Goal: Information Seeking & Learning: Compare options

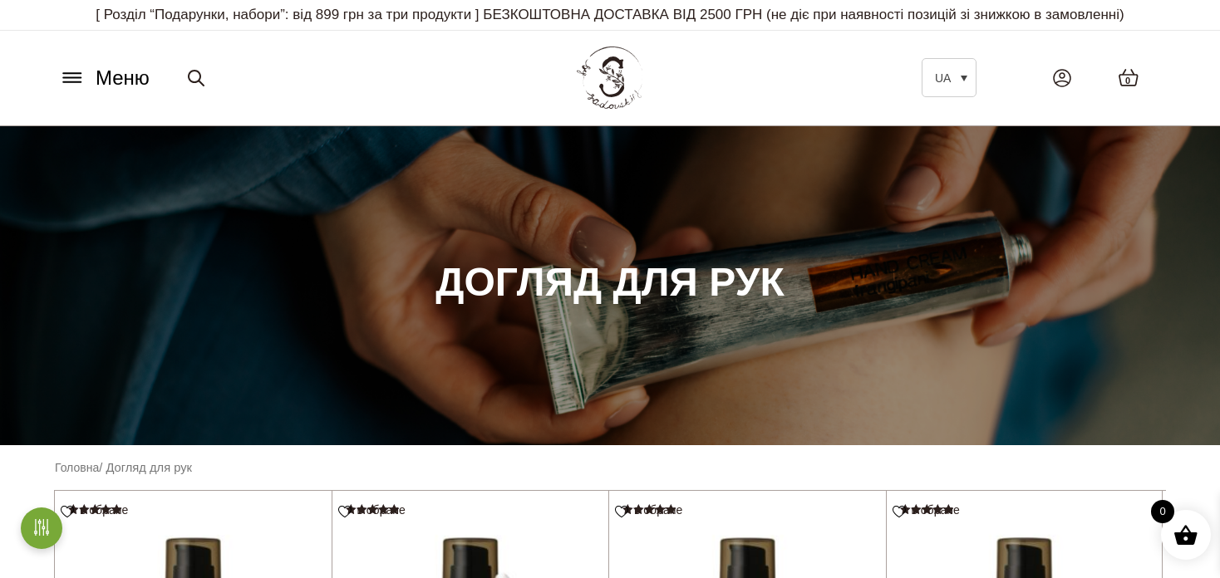
click at [81, 74] on icon at bounding box center [72, 77] width 27 height 17
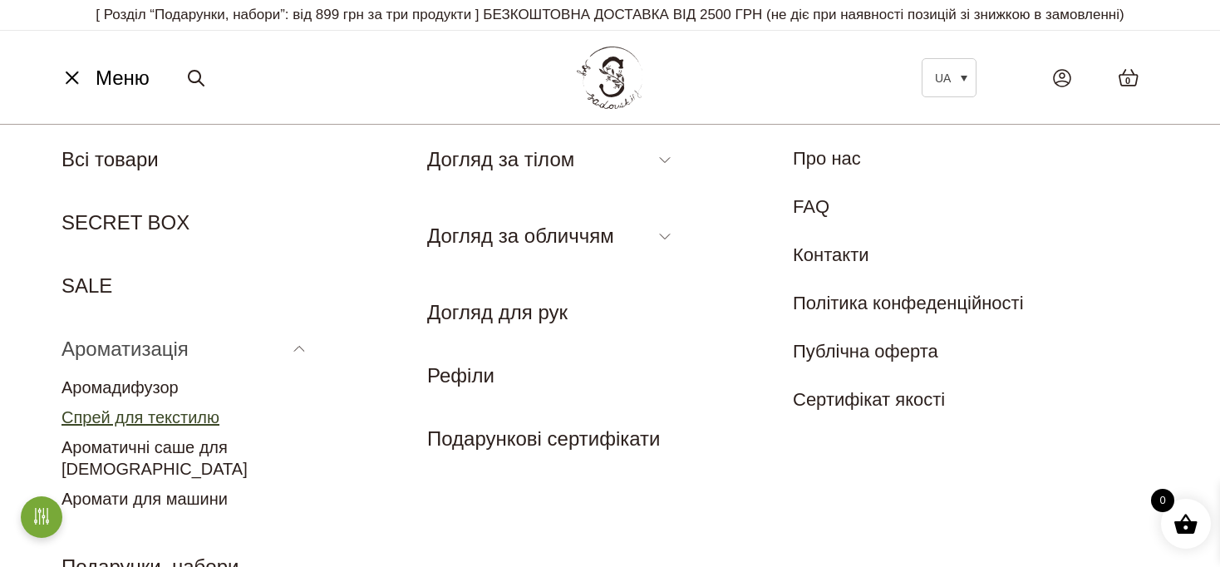
click at [190, 421] on link "Спрей для текстилю" at bounding box center [141, 417] width 158 height 18
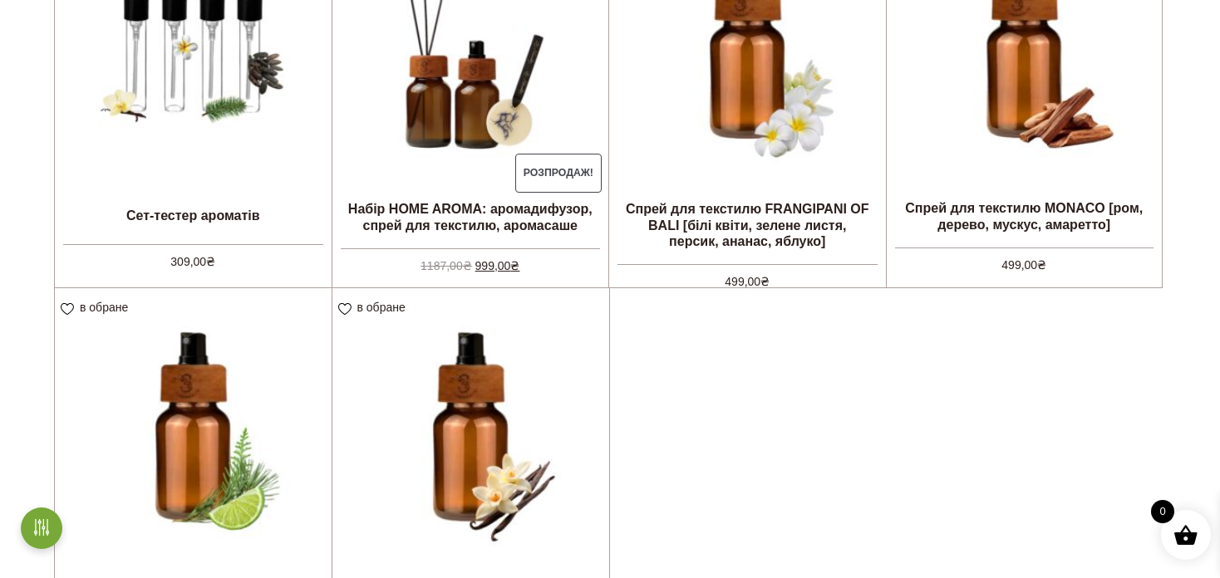
scroll to position [665, 0]
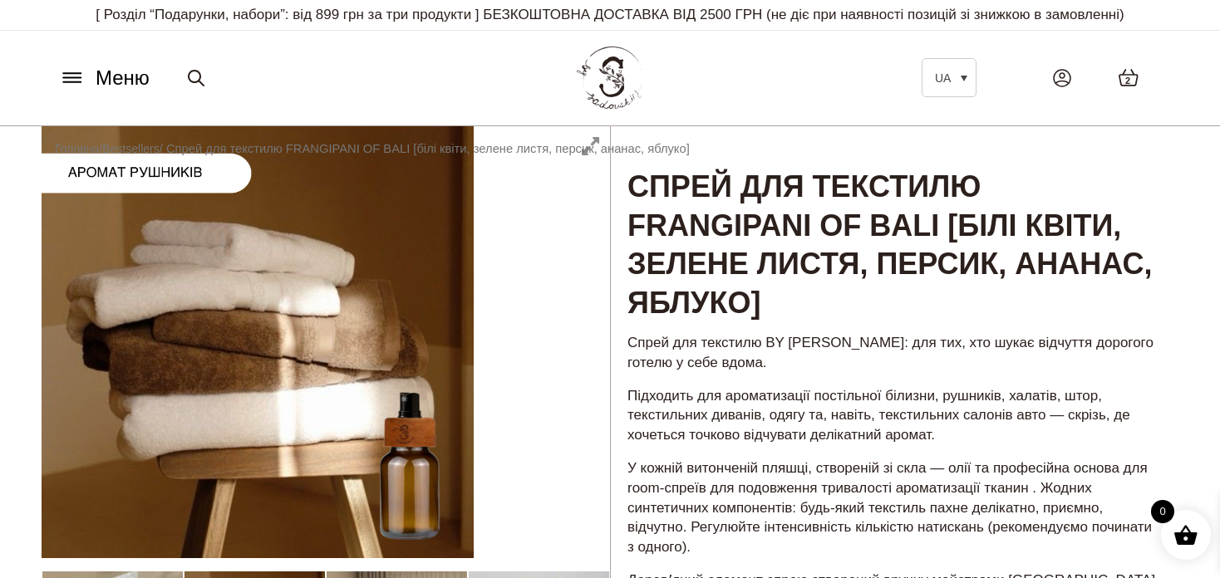
click at [67, 69] on icon at bounding box center [72, 77] width 27 height 17
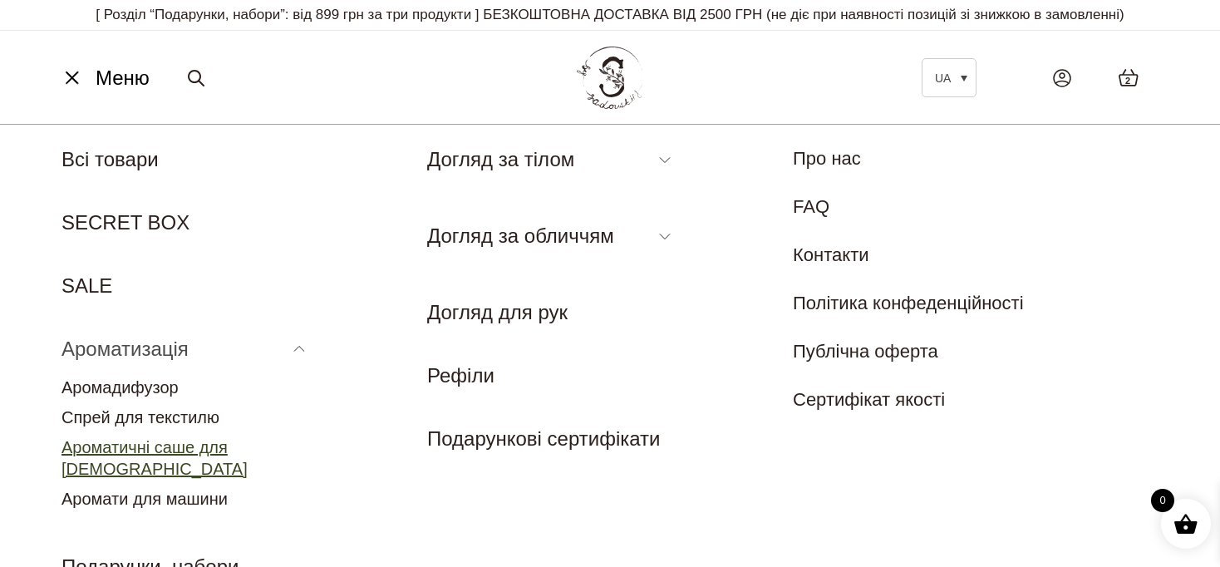
click at [115, 440] on link "Ароматичні саше для [DEMOGRAPHIC_DATA]" at bounding box center [155, 458] width 186 height 40
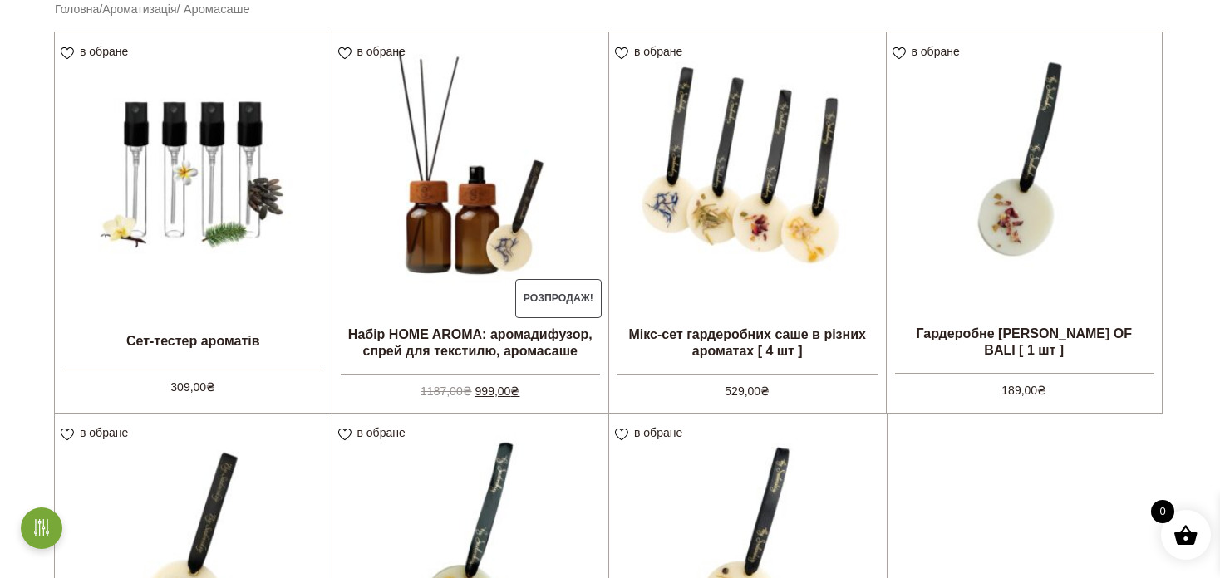
scroll to position [499, 0]
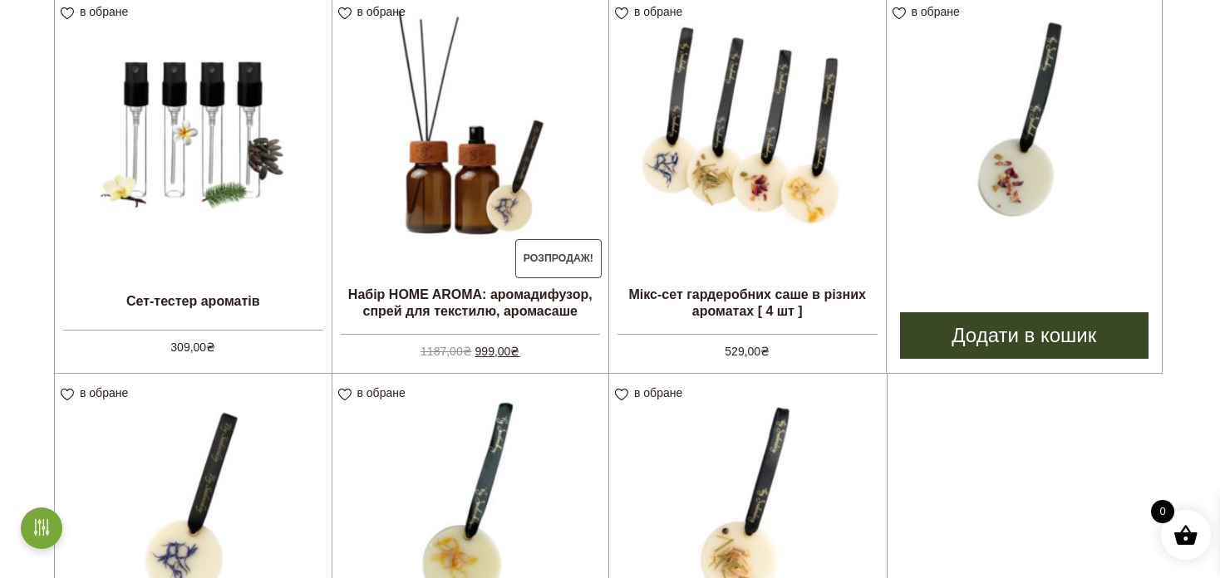
click at [1069, 181] on img at bounding box center [1025, 131] width 276 height 276
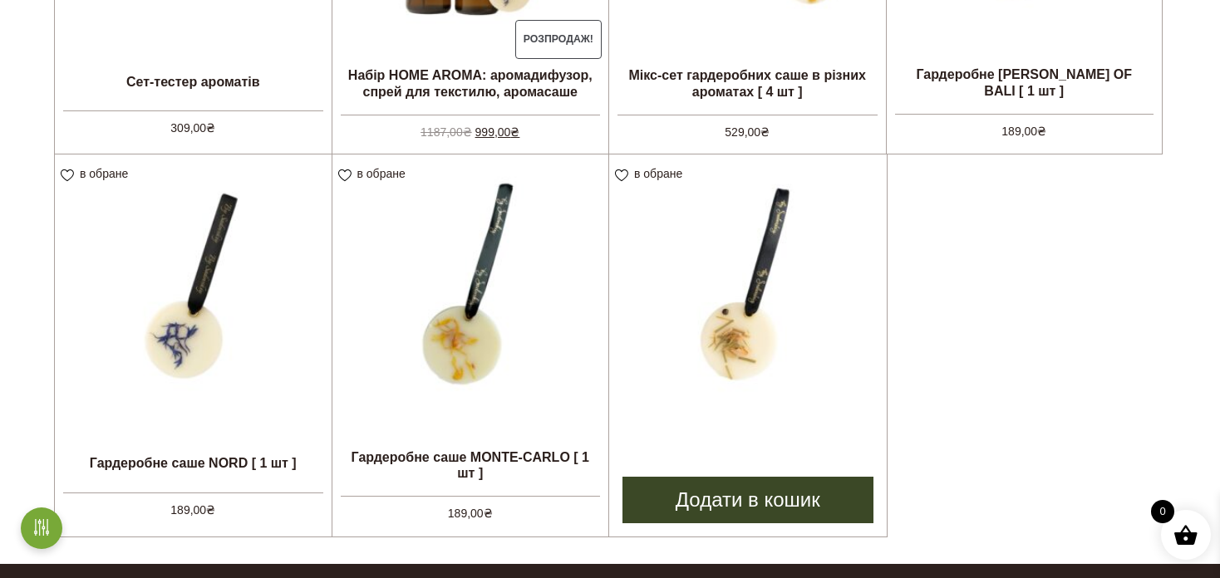
scroll to position [748, 0]
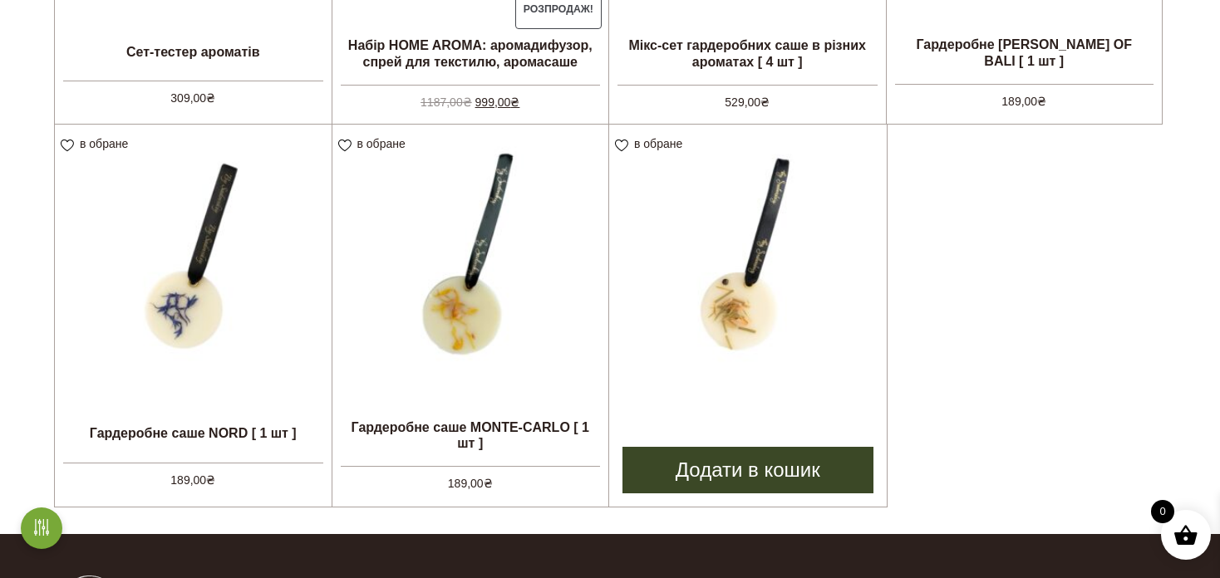
click at [764, 334] on img at bounding box center [748, 264] width 278 height 278
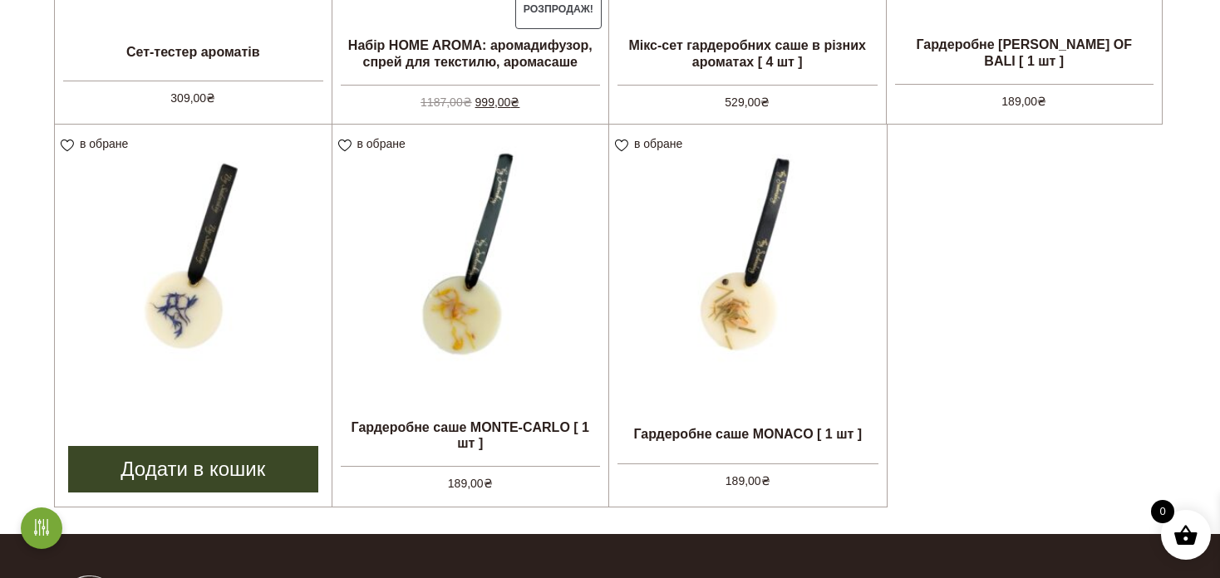
click at [165, 277] on img at bounding box center [193, 263] width 277 height 277
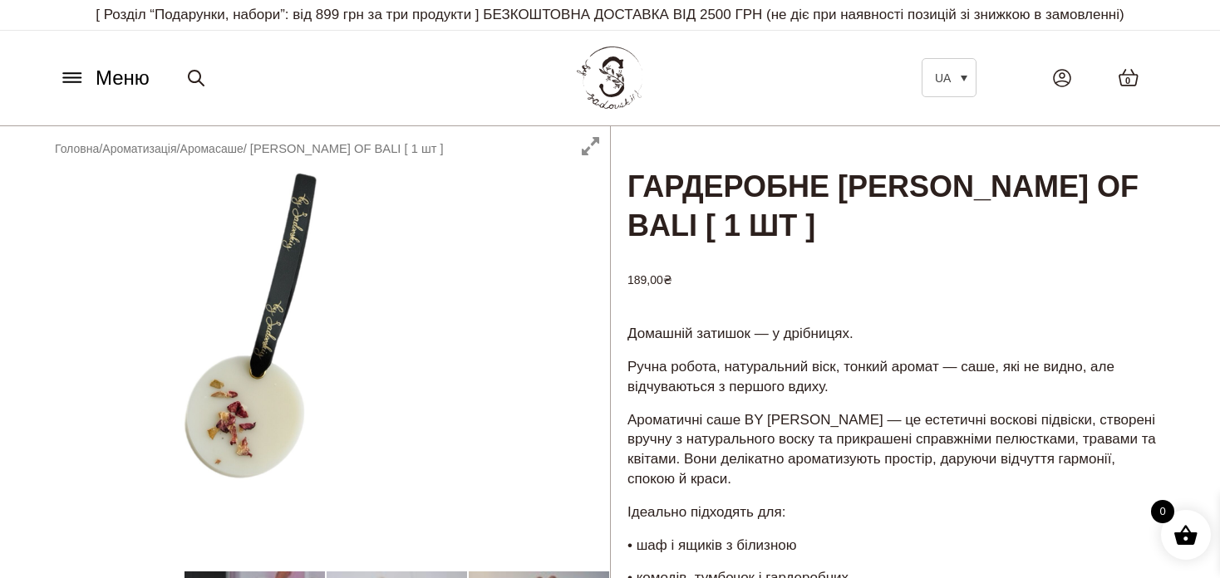
drag, startPoint x: 1123, startPoint y: 225, endPoint x: 634, endPoint y: 186, distance: 490.3
click at [634, 186] on h1 "Гардеробне [PERSON_NAME] OF BALI [ 1 шт ]" at bounding box center [895, 186] width 568 height 121
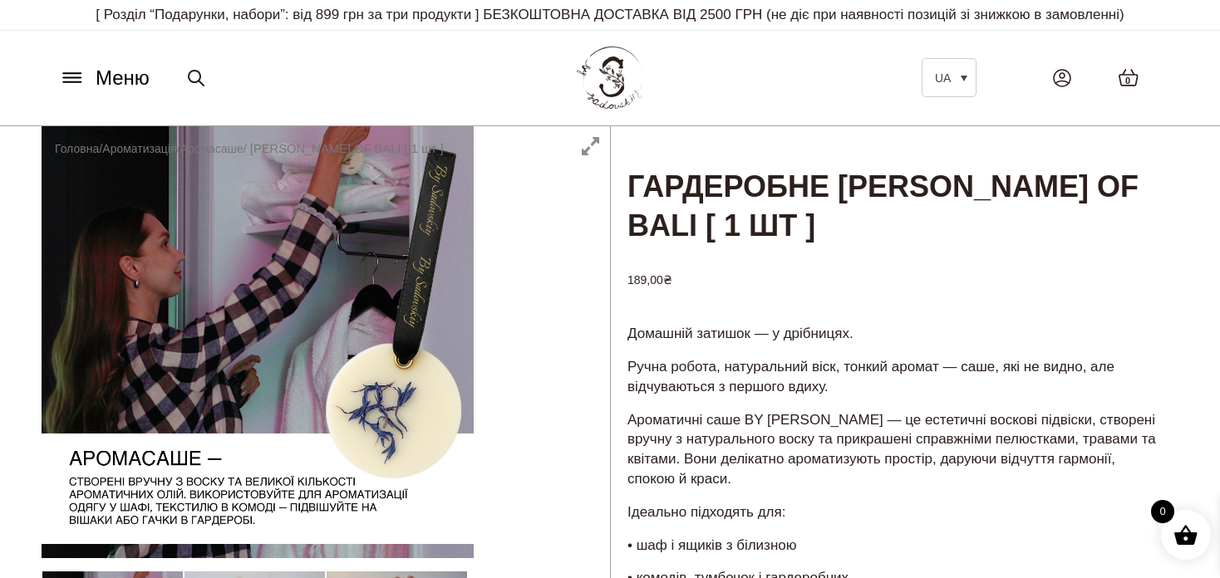
copy h1 "Гардеробне [PERSON_NAME] OF BALI [ 1 шт ]"
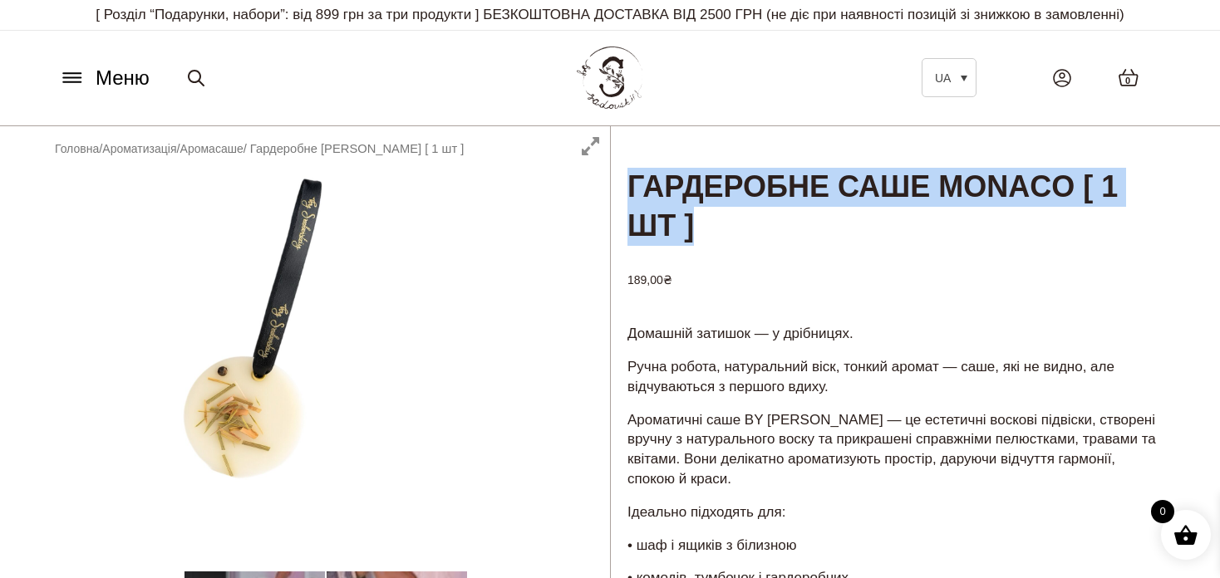
drag, startPoint x: 755, startPoint y: 235, endPoint x: 637, endPoint y: 190, distance: 126.3
click at [637, 190] on h1 "Гардеробне саше MONACO [ 1 шт ]" at bounding box center [895, 186] width 568 height 121
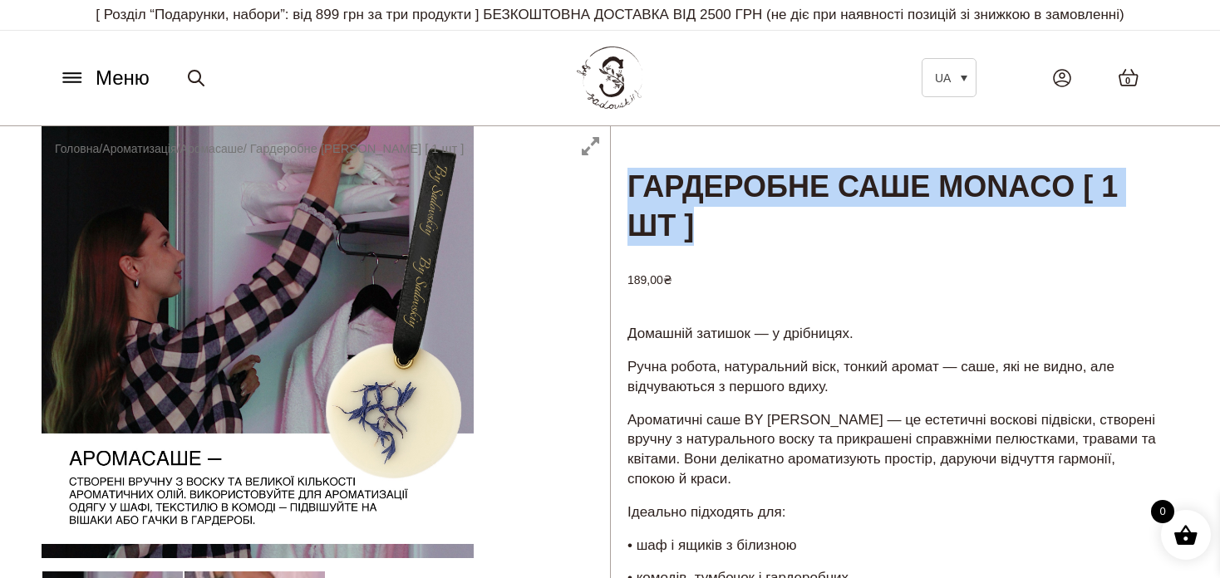
copy h1 "Гардеробне саше MONACO [ 1 шт ]"
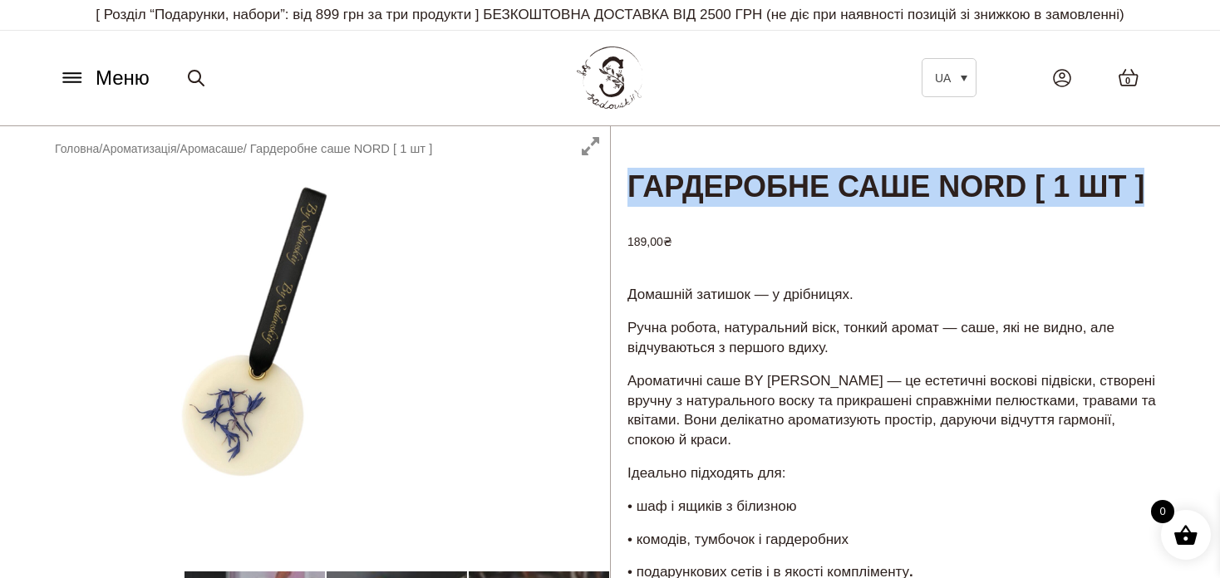
drag, startPoint x: 707, startPoint y: 232, endPoint x: 629, endPoint y: 190, distance: 88.5
click at [629, 190] on h1 "Гардеробне саше NORD [ 1 шт ]" at bounding box center [895, 167] width 568 height 82
copy h1 "Гардеробне саше NORD [ 1 шт ]"
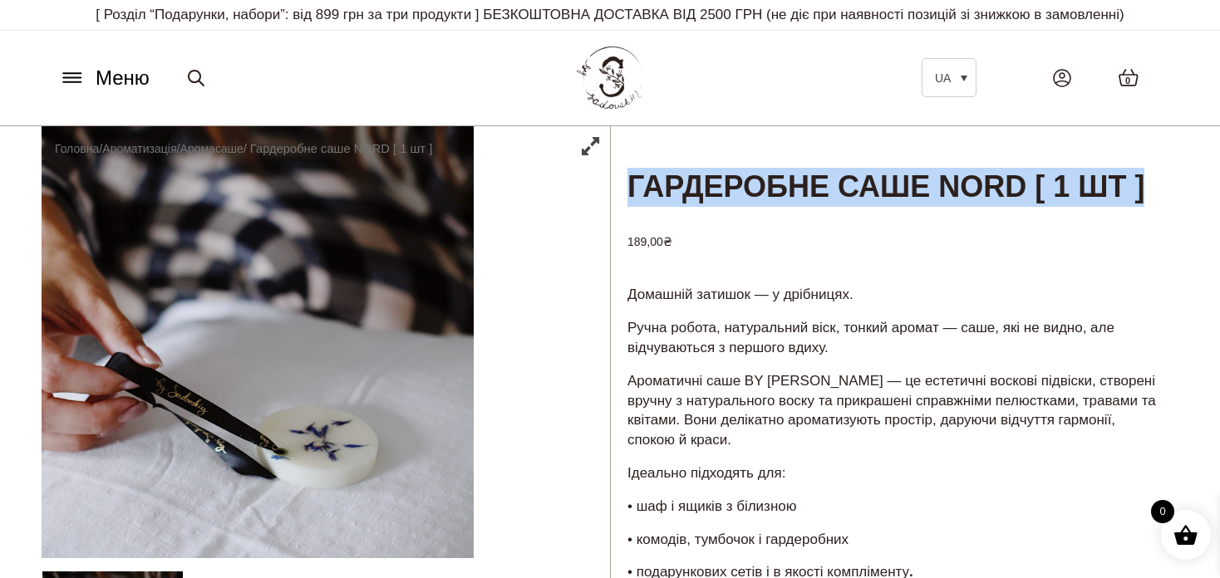
click at [71, 71] on icon at bounding box center [72, 77] width 27 height 17
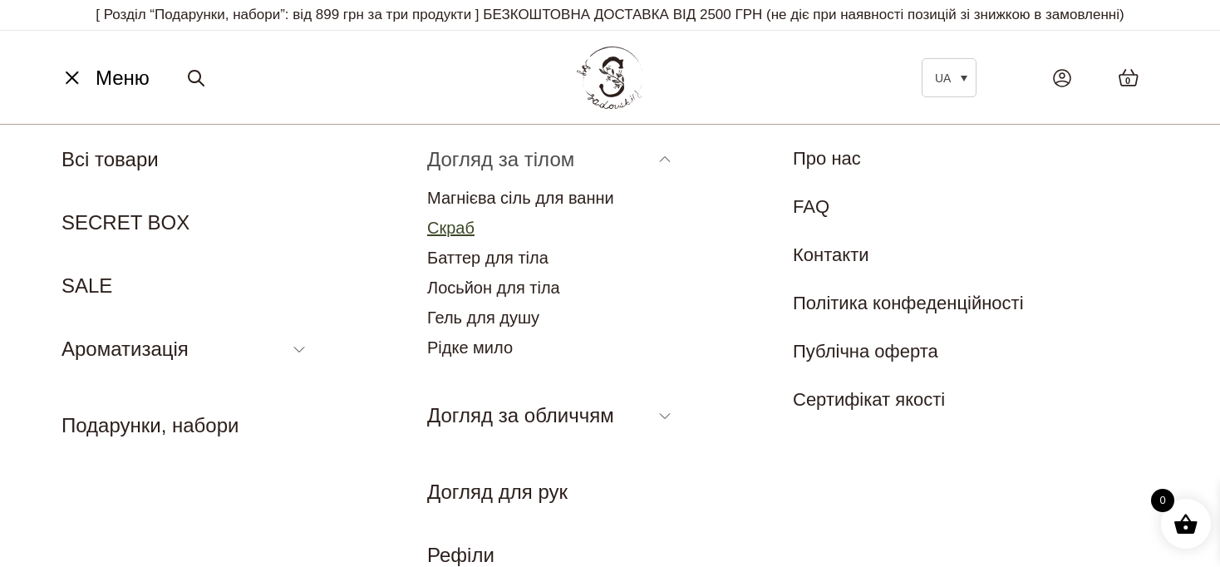
click at [460, 224] on link "Скраб" at bounding box center [450, 228] width 47 height 18
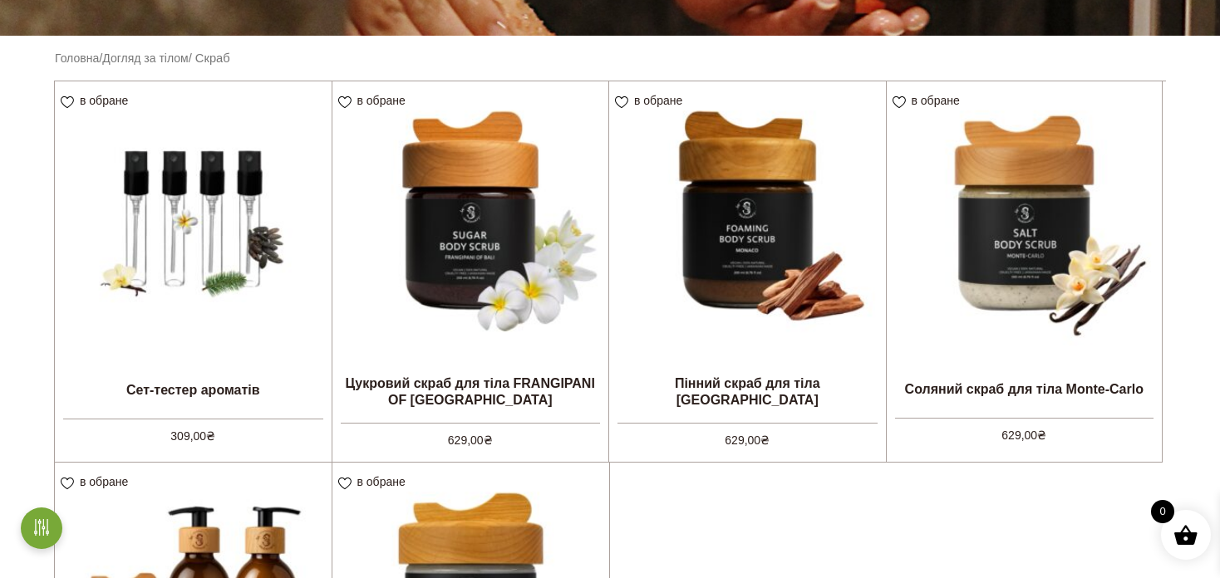
scroll to position [416, 0]
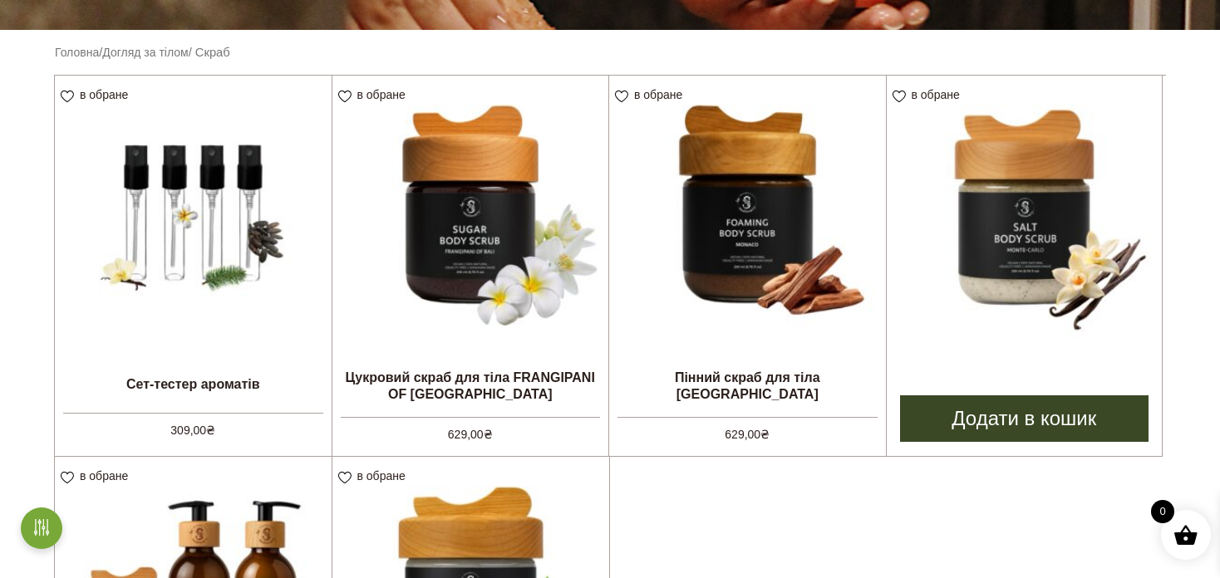
click at [1046, 268] on img at bounding box center [1025, 214] width 276 height 276
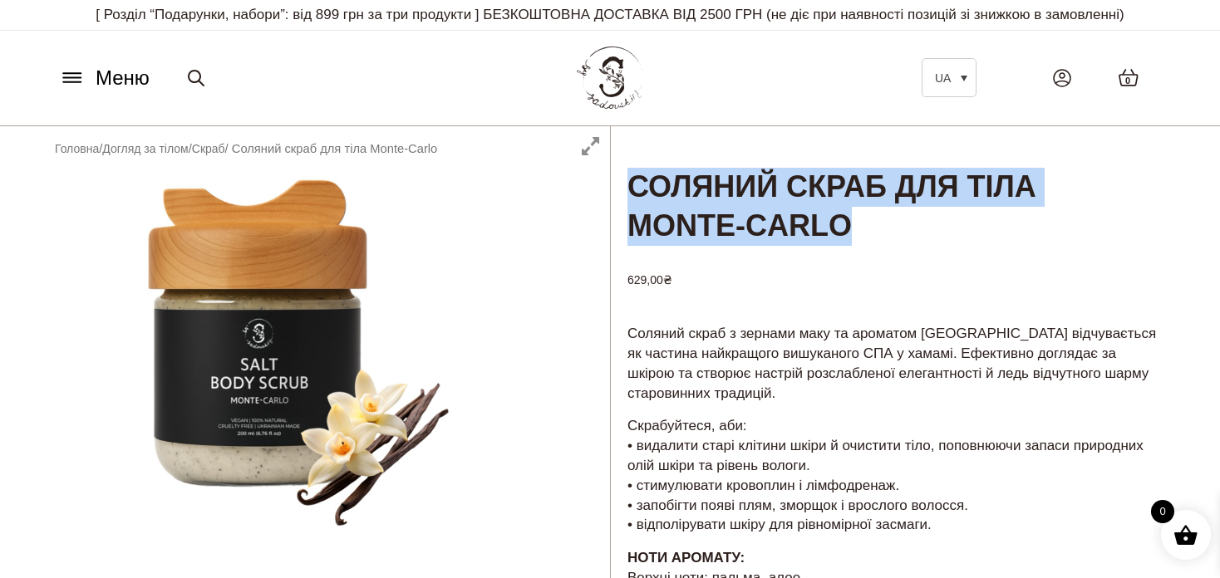
drag, startPoint x: 880, startPoint y: 233, endPoint x: 608, endPoint y: 175, distance: 277.9
copy h1 "Соляний скраб для тіла Monte-Carlo"
click at [71, 74] on icon at bounding box center [72, 77] width 27 height 17
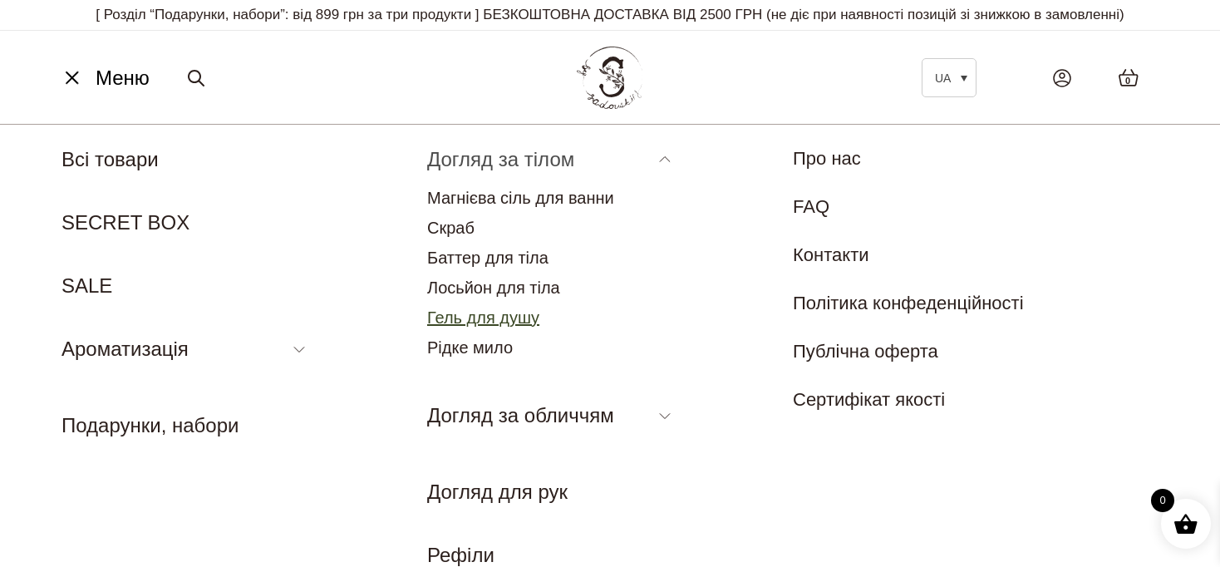
click at [471, 314] on link "Гель для душу" at bounding box center [483, 317] width 112 height 18
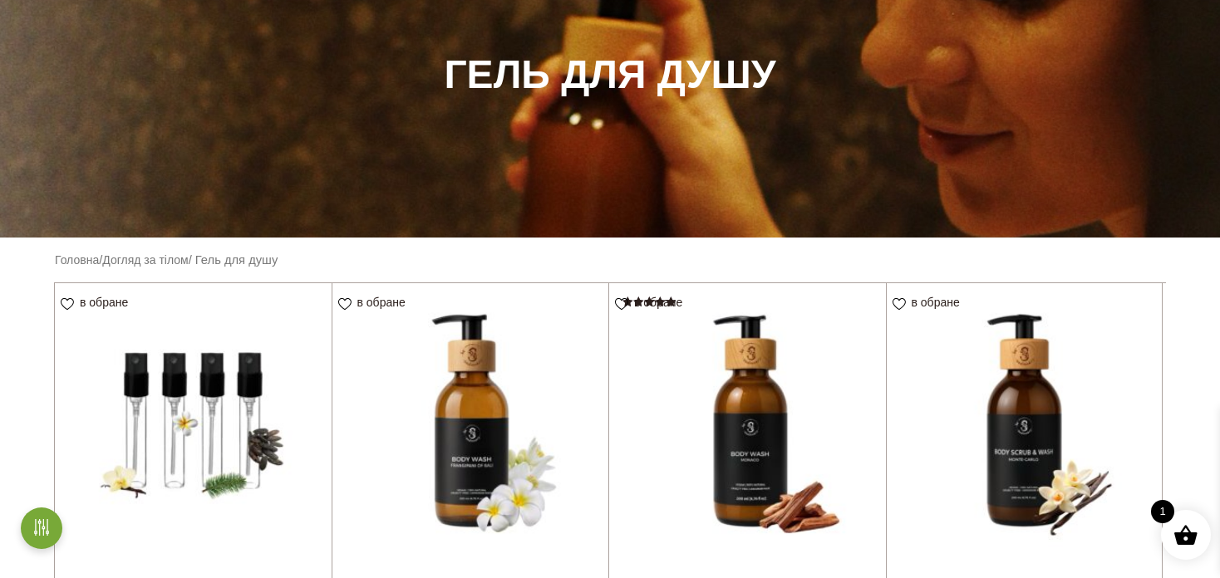
scroll to position [332, 0]
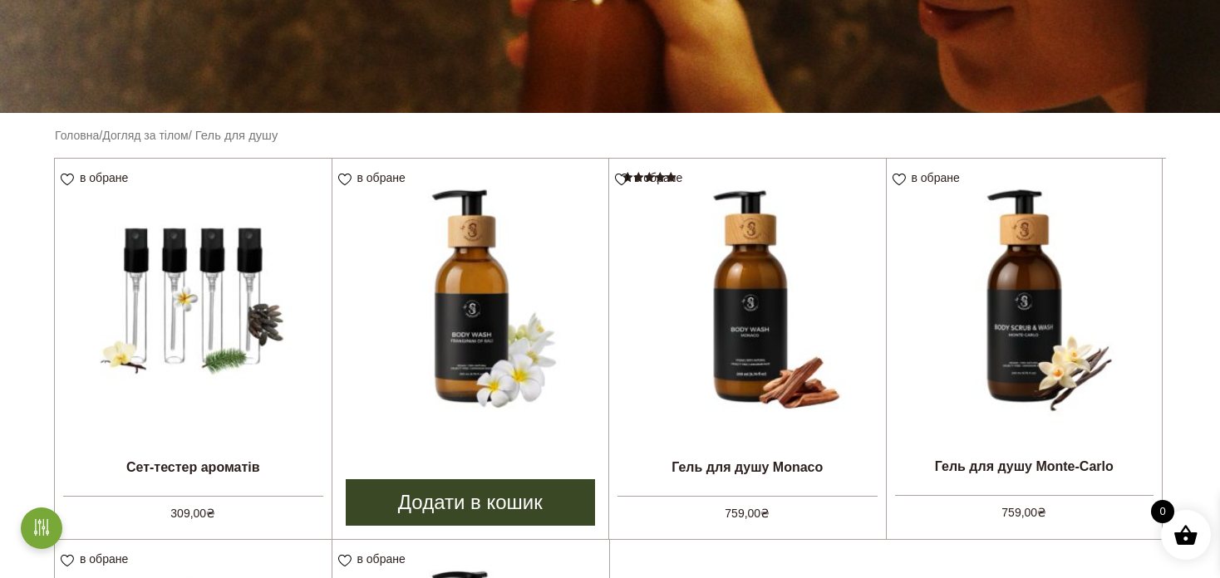
click at [487, 345] on img at bounding box center [470, 297] width 277 height 277
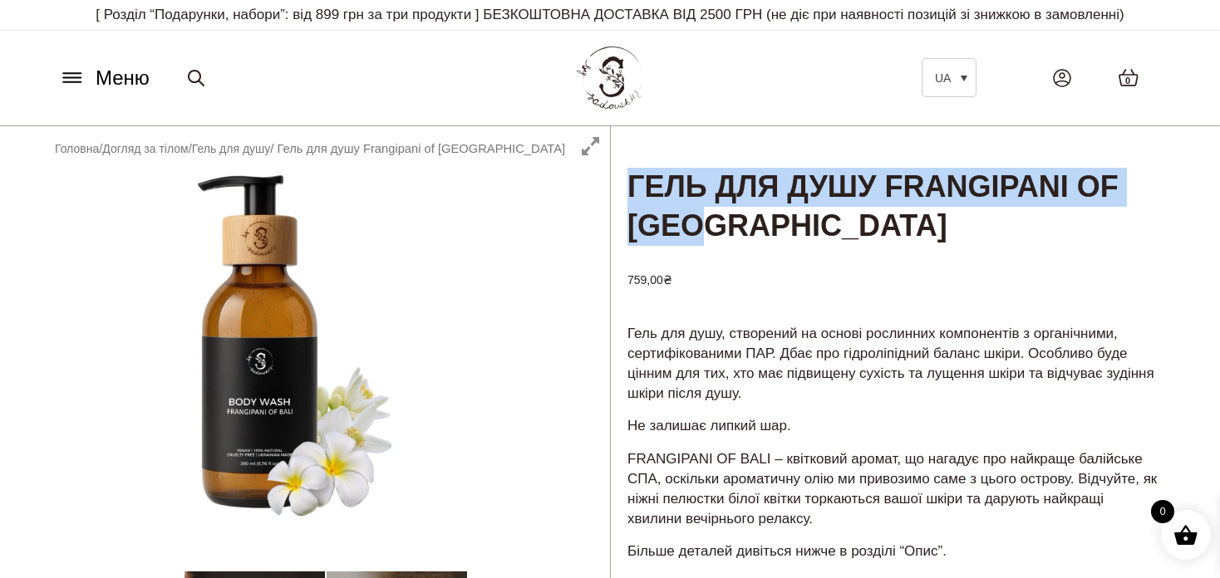
drag, startPoint x: 767, startPoint y: 224, endPoint x: 628, endPoint y: 187, distance: 144.3
click at [628, 187] on h1 "Гель для душу Frangipani of Bali" at bounding box center [895, 186] width 568 height 121
copy h1 "Гель для душу Frangipani of Bali"
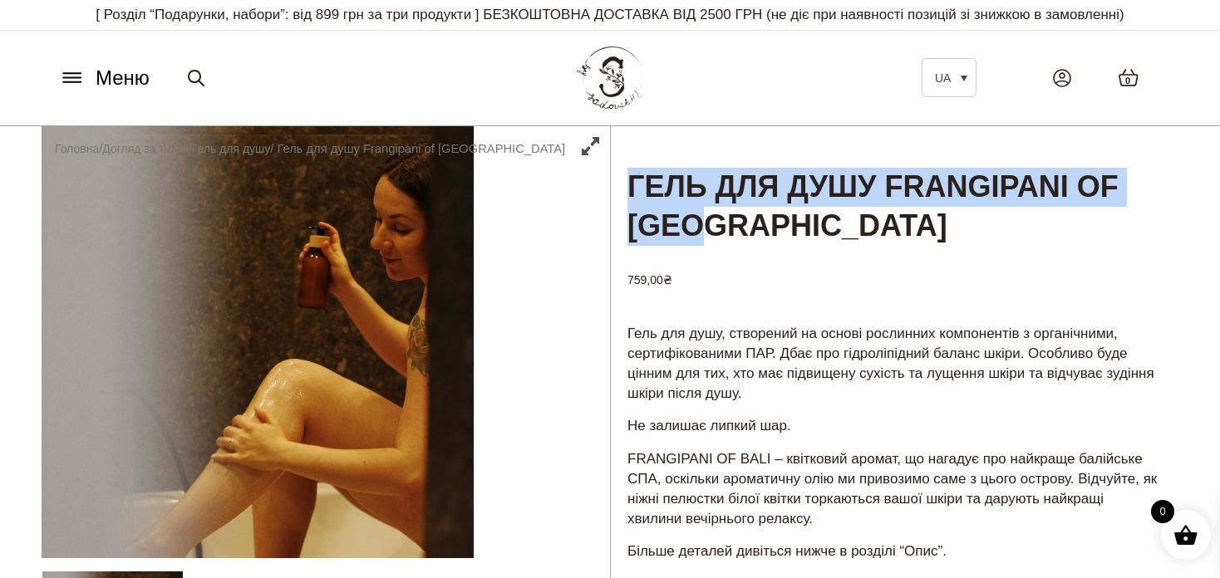
click at [60, 76] on icon at bounding box center [72, 77] width 27 height 17
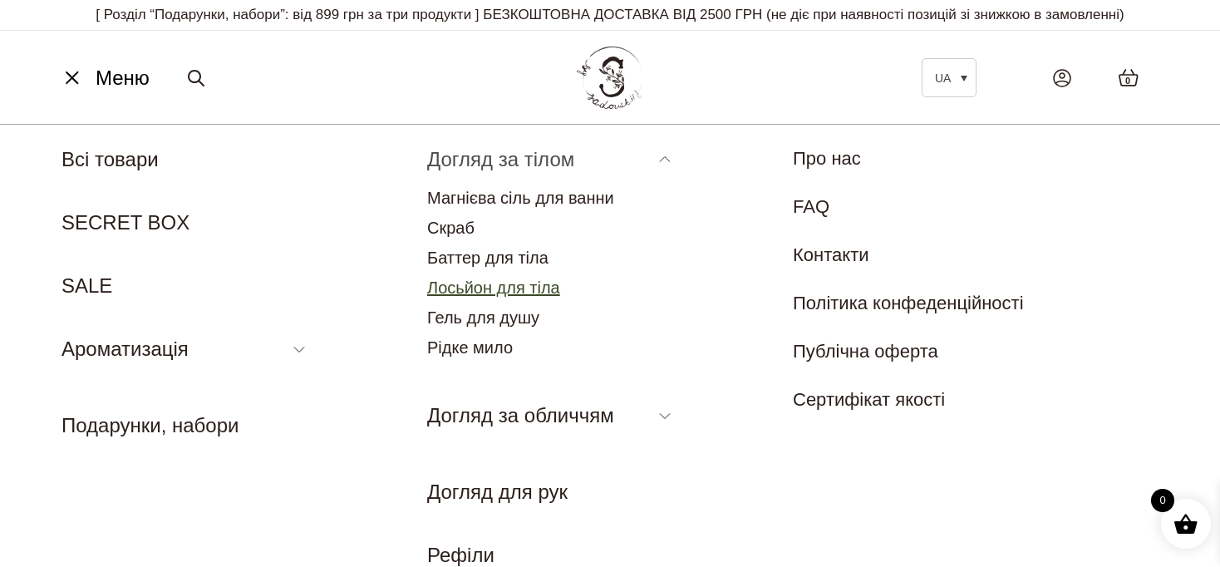
click at [471, 280] on link "Лосьйон для тіла" at bounding box center [493, 287] width 133 height 18
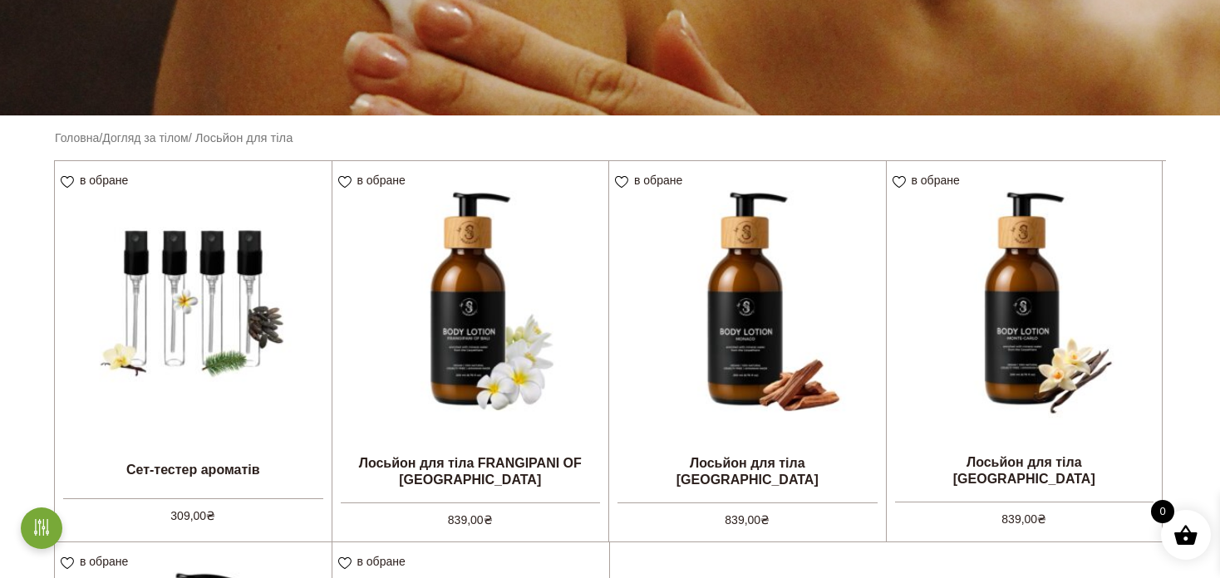
scroll to position [416, 0]
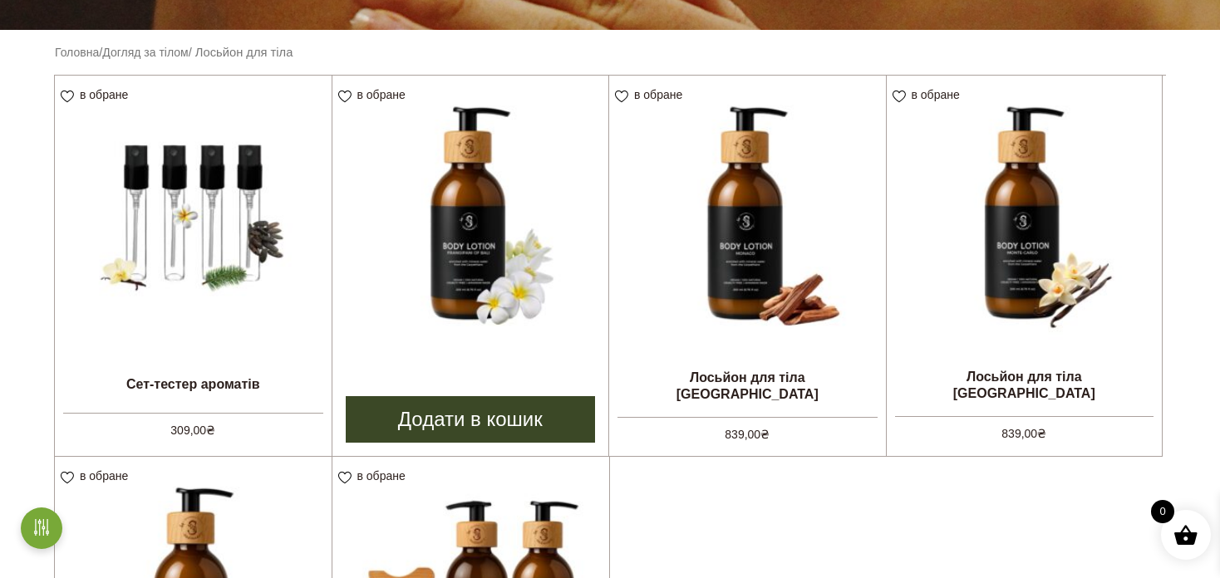
click at [473, 258] on img at bounding box center [470, 214] width 277 height 277
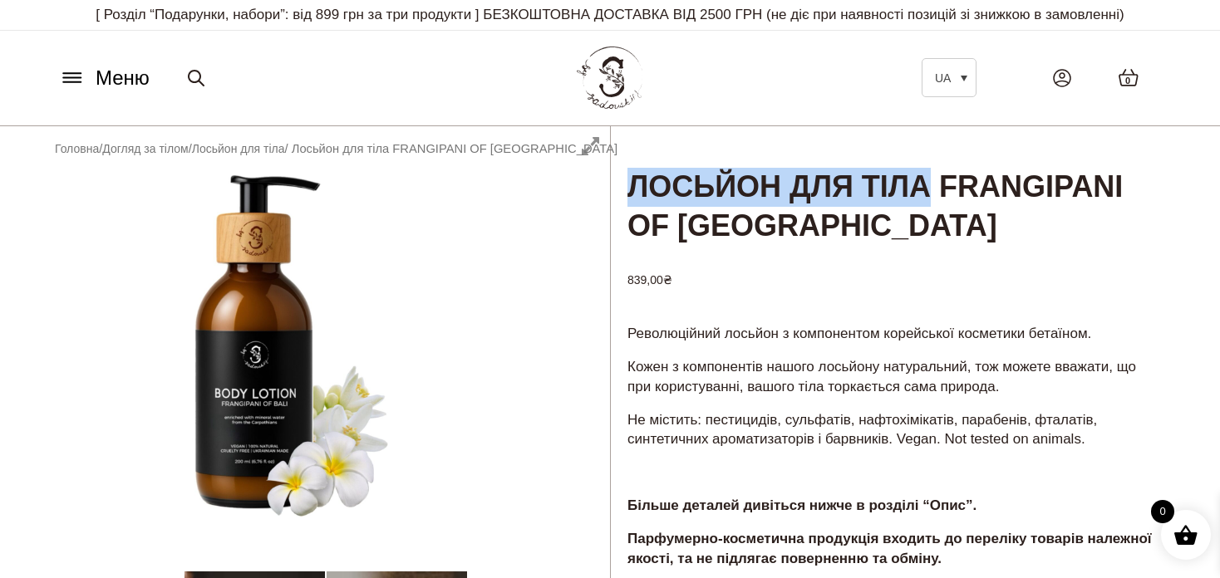
drag, startPoint x: 978, startPoint y: 187, endPoint x: 628, endPoint y: 184, distance: 350.8
click at [628, 184] on h1 "Лосьйон для тіла FRANGIPANI OF [GEOGRAPHIC_DATA]" at bounding box center [895, 186] width 568 height 121
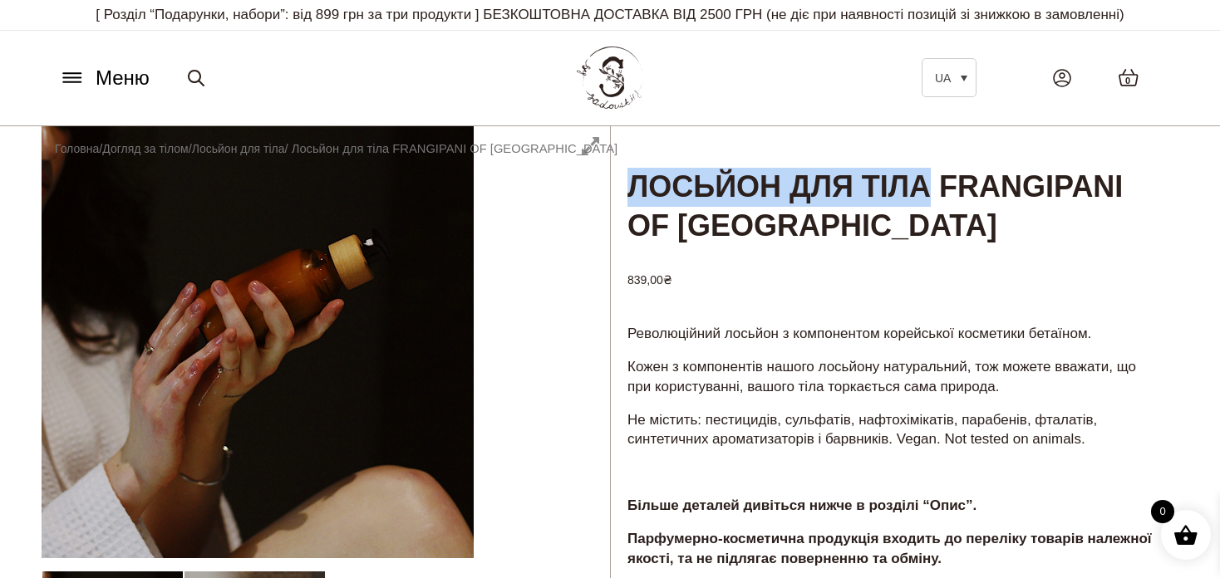
copy h1 "Лосьйон для тіла"
